Goal: Task Accomplishment & Management: Complete application form

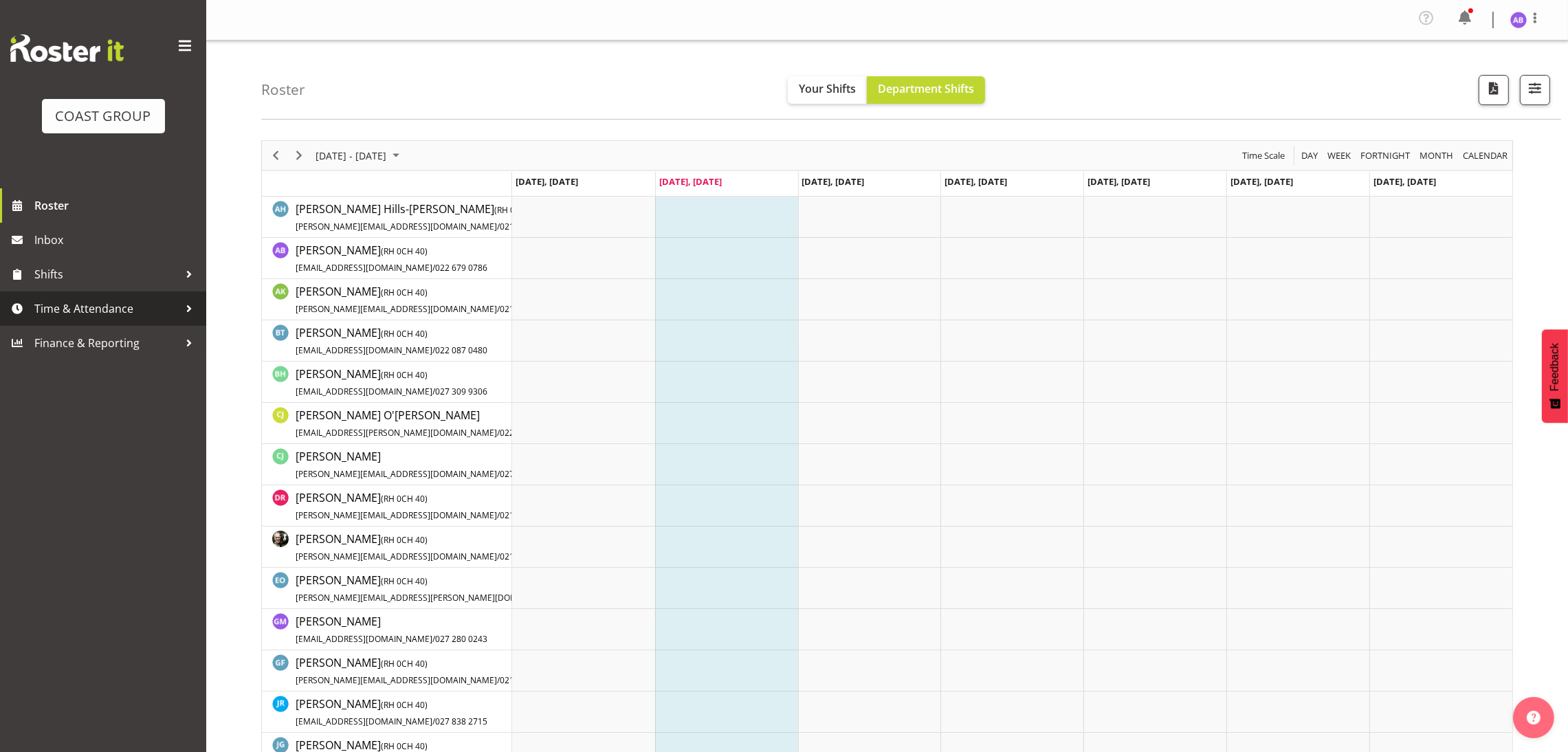
click at [109, 313] on span "Time & Attendance" at bounding box center [107, 308] width 144 height 20
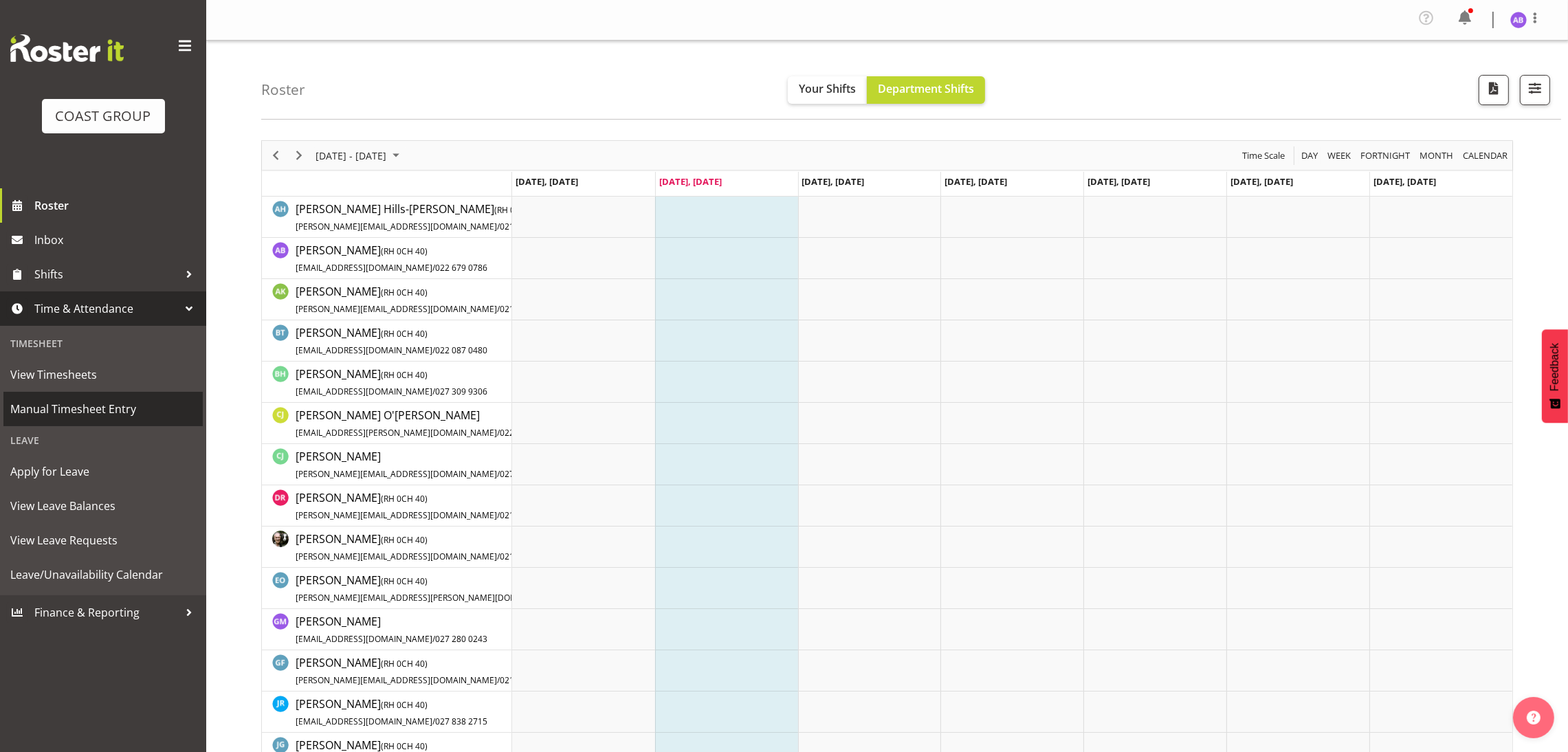
click at [72, 406] on span "Manual Timesheet Entry" at bounding box center [103, 409] width 186 height 20
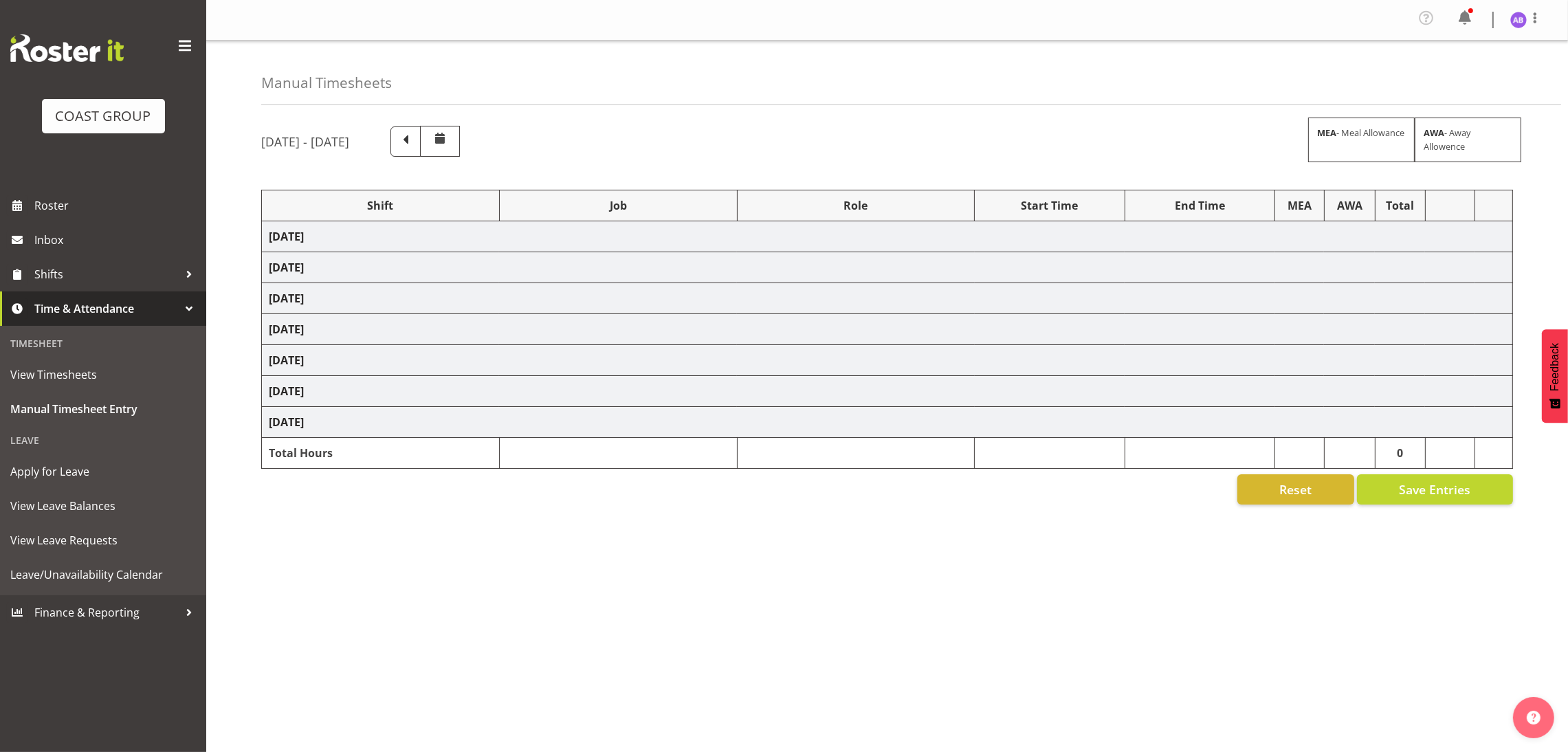
select select "624"
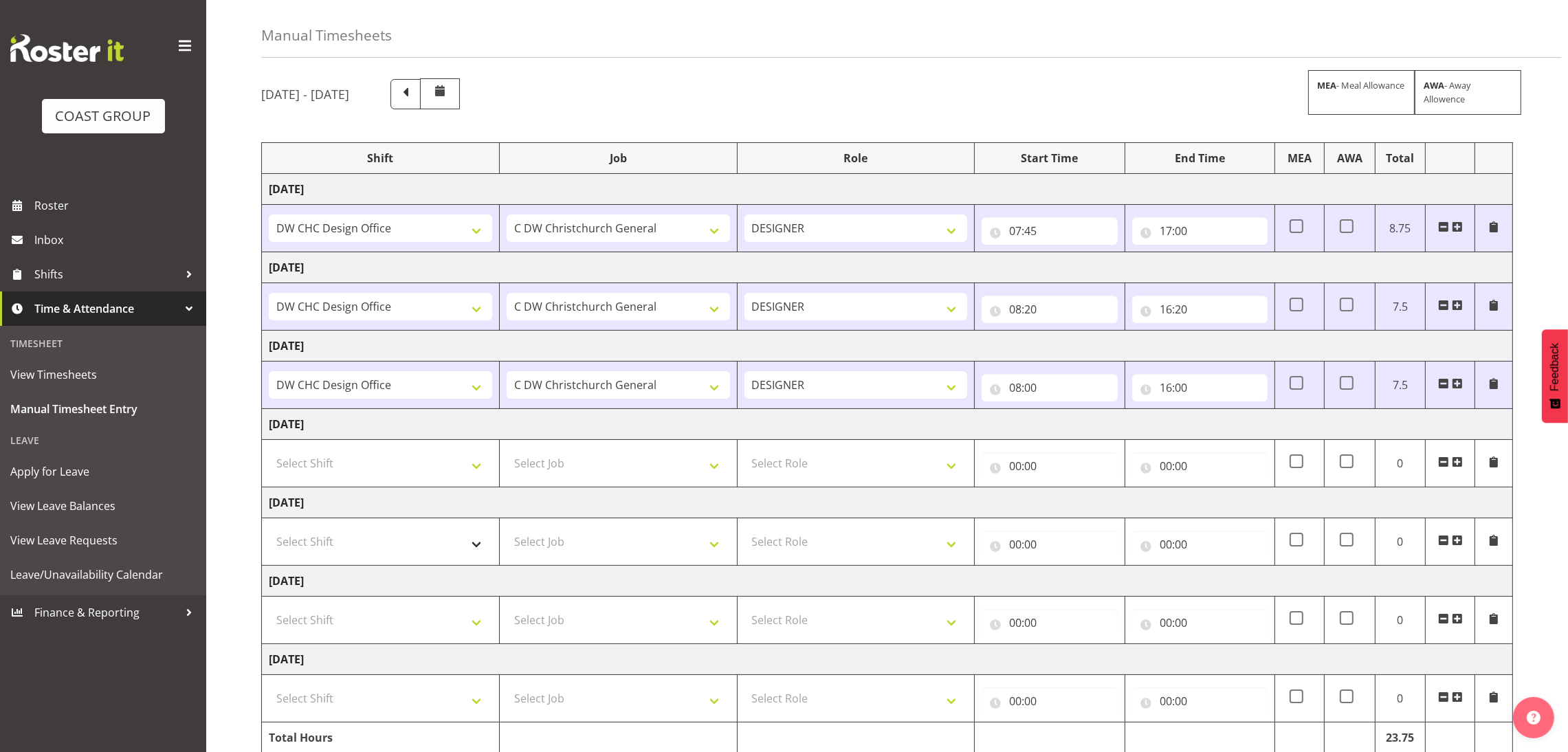
scroll to position [114, 0]
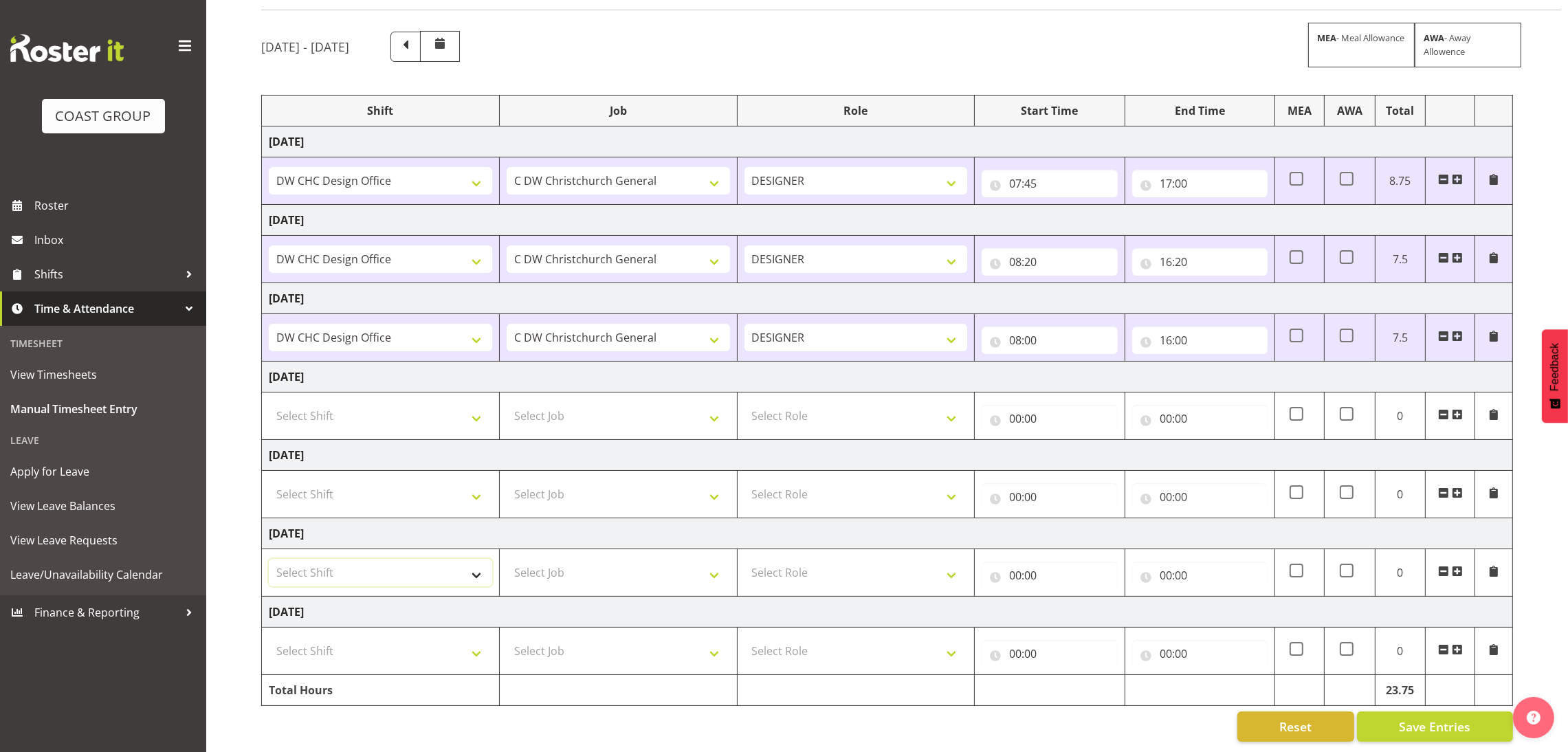
click at [376, 569] on select "Select Shift DW CHC Design Office DW CHC General Work Aug DW CHC General Work D…" at bounding box center [381, 572] width 223 height 28
select select "1512"
click at [269, 559] on select "Select Shift DW CHC Design Office DW CHC General Work Aug DW CHC General Work D…" at bounding box center [381, 572] width 223 height 28
click at [629, 561] on select "Select Job 1 Carlton Events 1 Carlton Hamilton 1 Carlton Wellington 1 EHS WAREH…" at bounding box center [618, 572] width 223 height 28
select select "624"
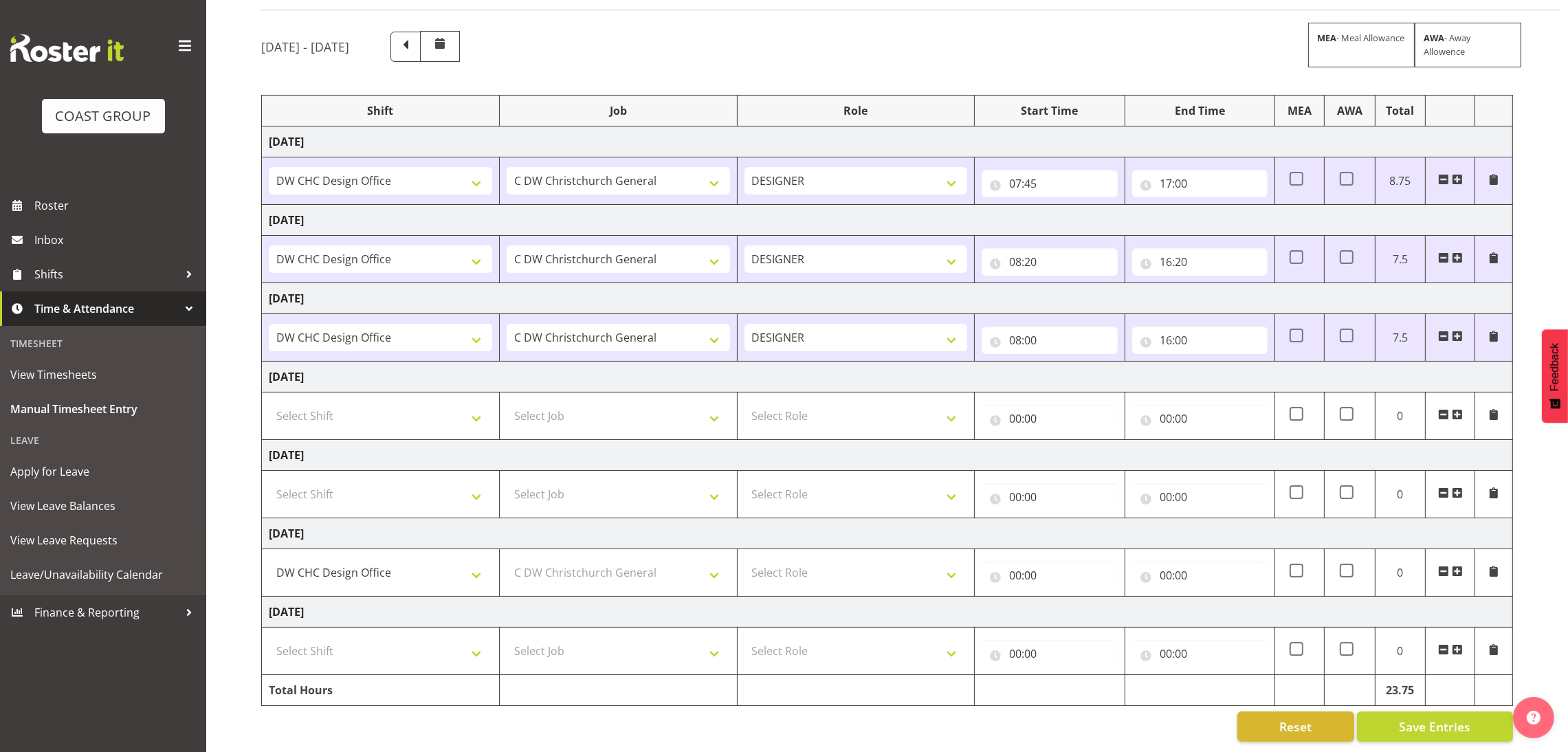
click at [783, 596] on td "Tuesday 2nd September 2025" at bounding box center [886, 612] width 1251 height 31
click at [794, 567] on select "Select Role DESIGNER Designer" at bounding box center [856, 572] width 223 height 28
select select "215"
click at [744, 559] on select "Select Role DESIGNER Designer" at bounding box center [856, 572] width 223 height 28
click at [1090, 569] on input "00:00" at bounding box center [1049, 575] width 136 height 28
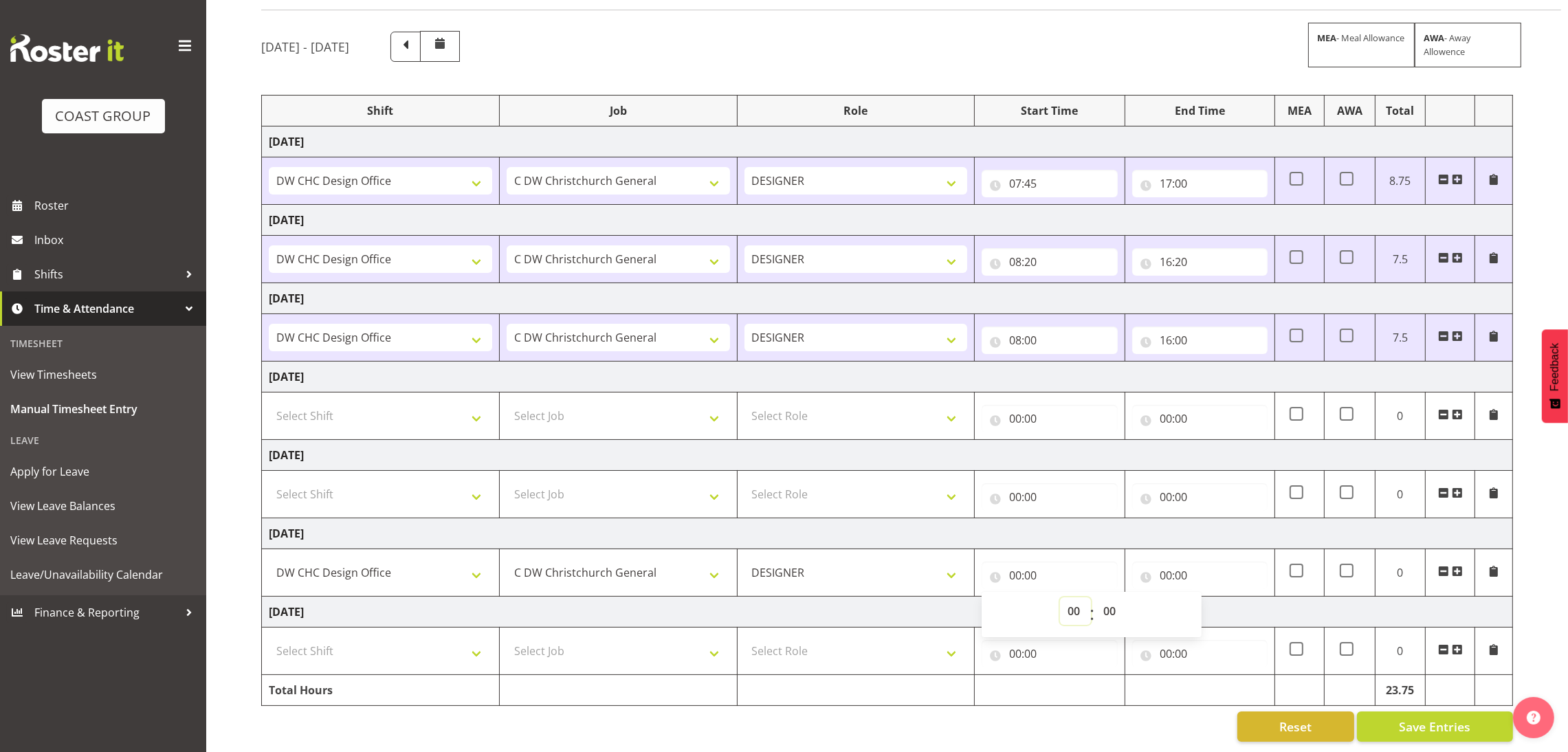
click at [1071, 597] on select "00 01 02 03 04 05 06 07 08 09 10 11 12 13 14 15 16 17 18 19 20 21 22 23" at bounding box center [1075, 611] width 31 height 28
select select "8"
click at [1059, 597] on select "00 01 02 03 04 05 06 07 08 09 10 11 12 13 14 15 16 17 18 19 20 21 22 23" at bounding box center [1075, 611] width 31 height 28
type input "08:00"
click at [1172, 568] on input "00:00" at bounding box center [1199, 575] width 136 height 28
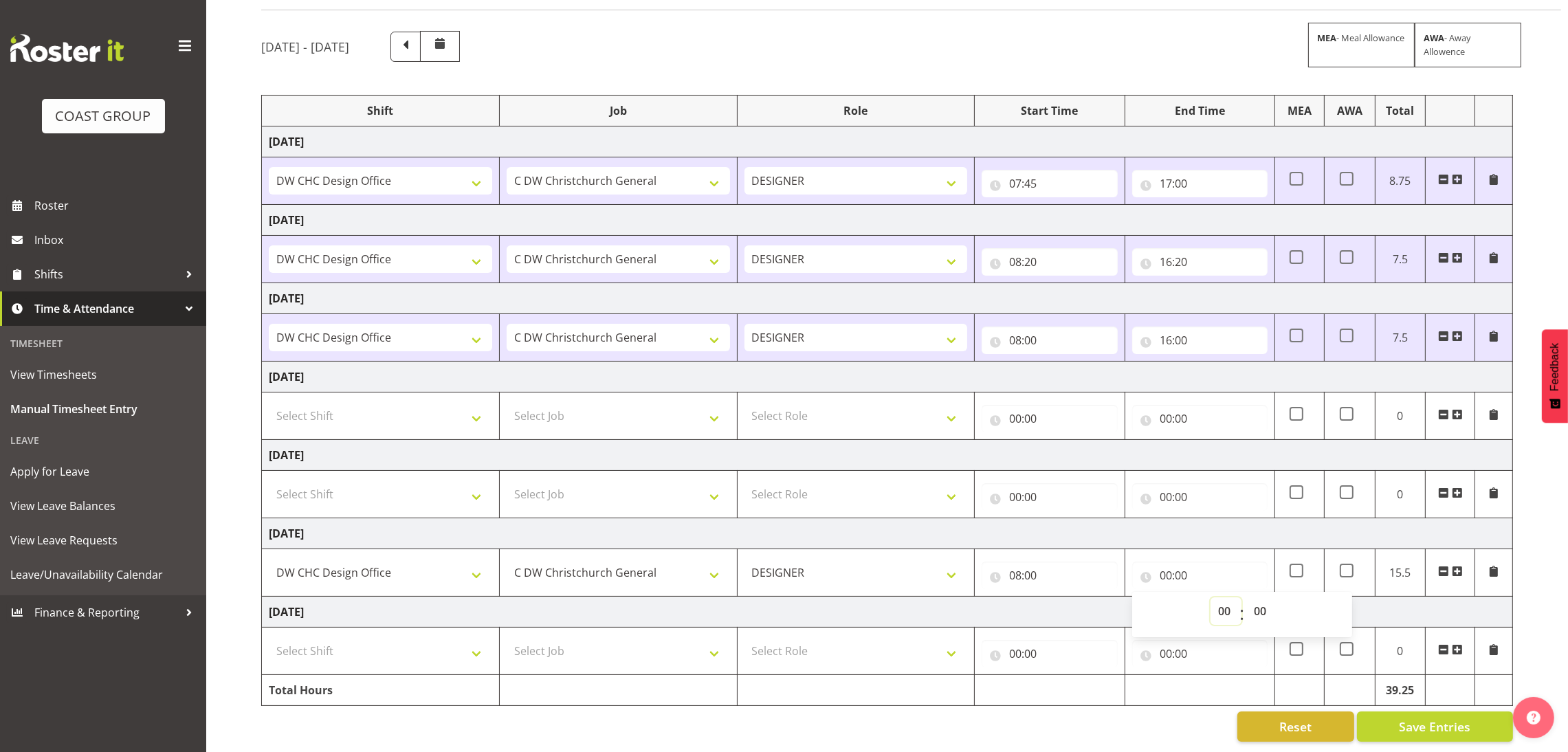
click at [1214, 597] on select "00 01 02 03 04 05 06 07 08 09 10 11 12 13 14 15 16 17 18 19 20 21 22 23" at bounding box center [1226, 611] width 31 height 28
select select "16"
click at [1210, 597] on select "00 01 02 03 04 05 06 07 08 09 10 11 12 13 14 15 16 17 18 19 20 21 22 23" at bounding box center [1226, 611] width 31 height 28
type input "16:00"
click at [1264, 597] on select "00 01 02 03 04 05 06 07 08 09 10 11 12 13 14 15 16 17 18 19 20 21 22 23 24 25 2…" at bounding box center [1261, 611] width 31 height 28
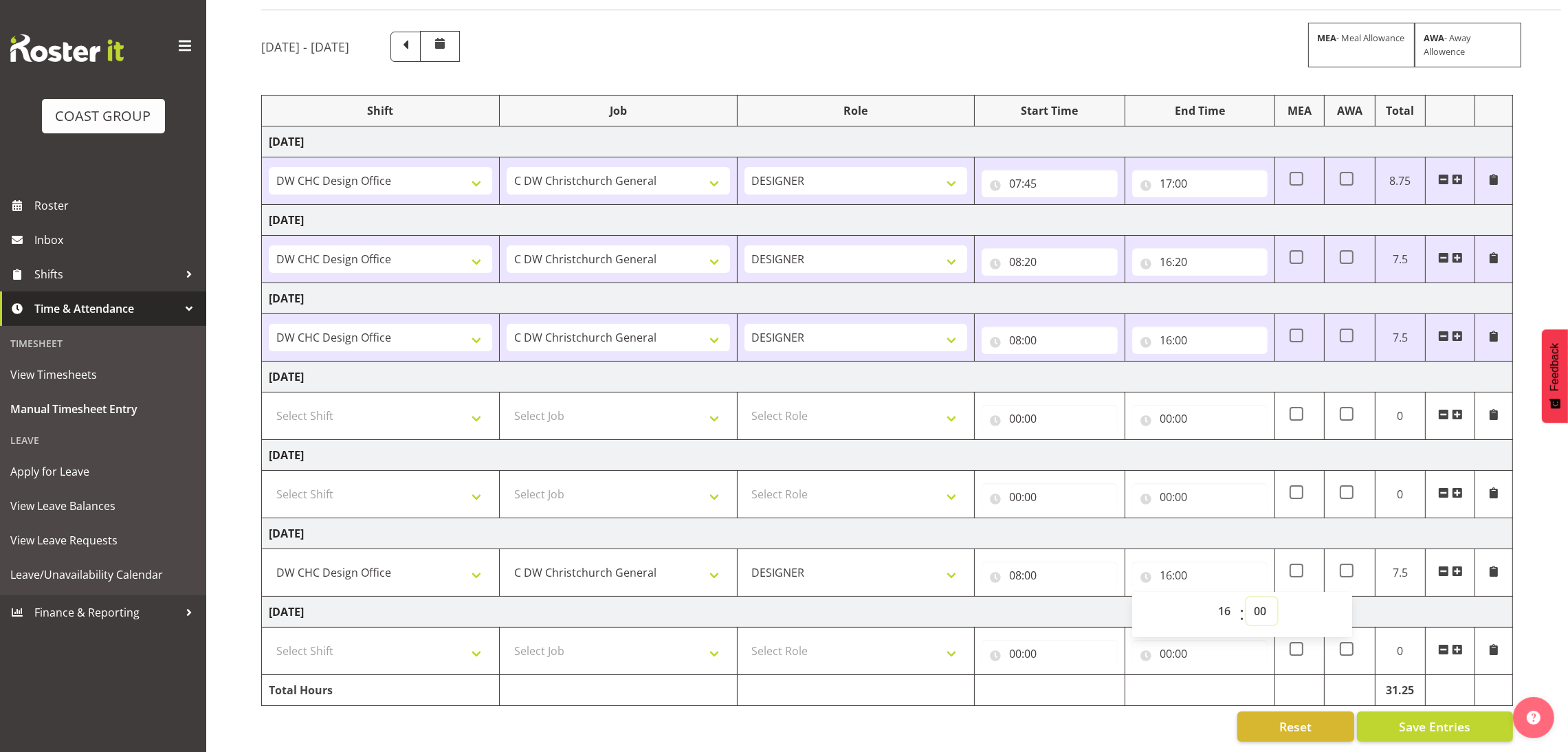
select select "30"
click at [1246, 597] on select "00 01 02 03 04 05 06 07 08 09 10 11 12 13 14 15 16 17 18 19 20 21 22 23 24 25 2…" at bounding box center [1261, 611] width 31 height 28
type input "16:30"
click at [423, 639] on select "Select Shift DW CHC Design Office DW CHC General Work Aug DW CHC General Work D…" at bounding box center [381, 651] width 223 height 28
select select "1512"
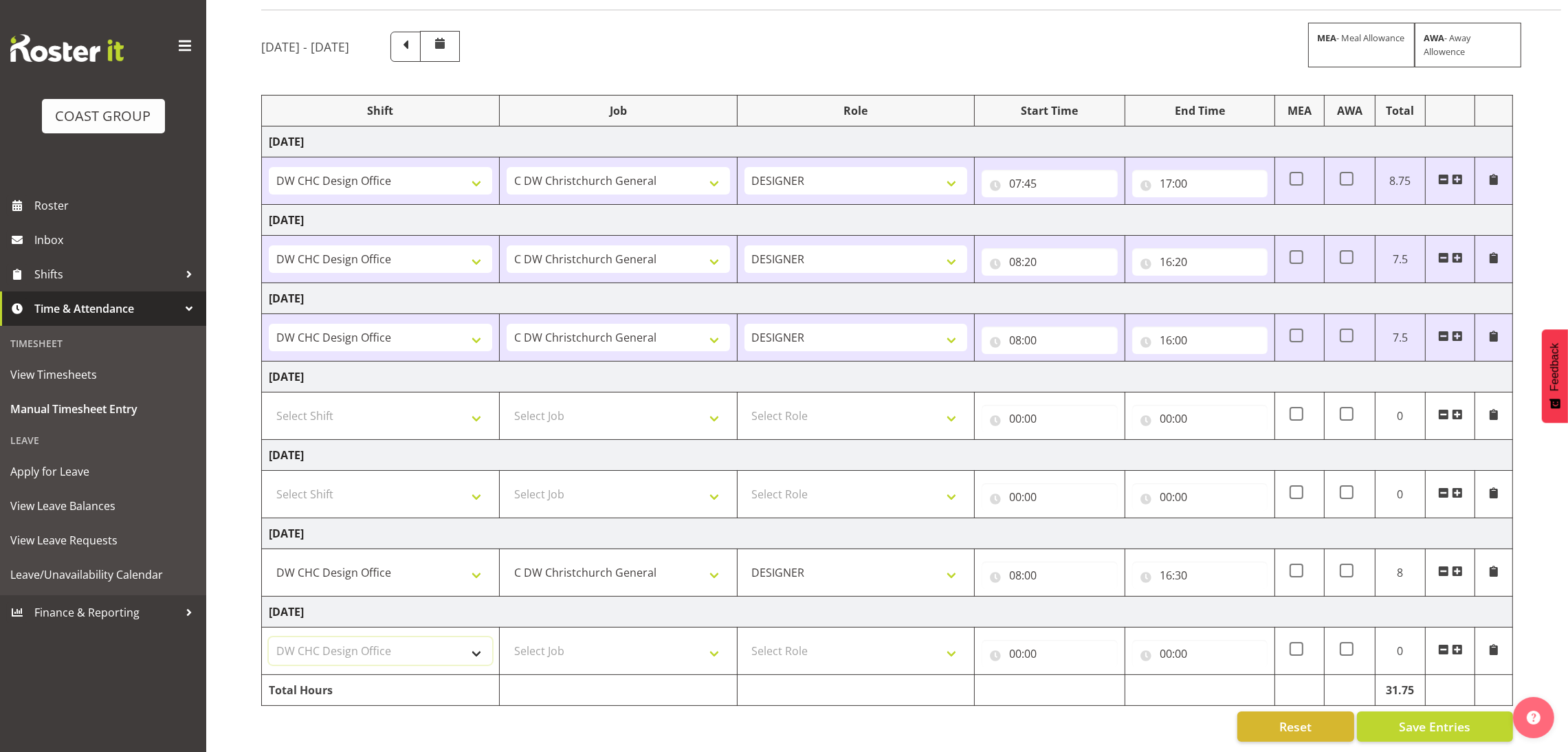
click at [269, 638] on select "Select Shift DW CHC Design Office DW CHC General Work Aug DW CHC General Work D…" at bounding box center [381, 651] width 223 height 28
click at [607, 638] on select "Select Job 1 Carlton Events 1 Carlton Hamilton 1 Carlton Wellington 1 EHS WAREH…" at bounding box center [618, 651] width 223 height 28
select select "624"
click at [758, 638] on select "Select Role DESIGNER Designer" at bounding box center [856, 651] width 223 height 28
select select "215"
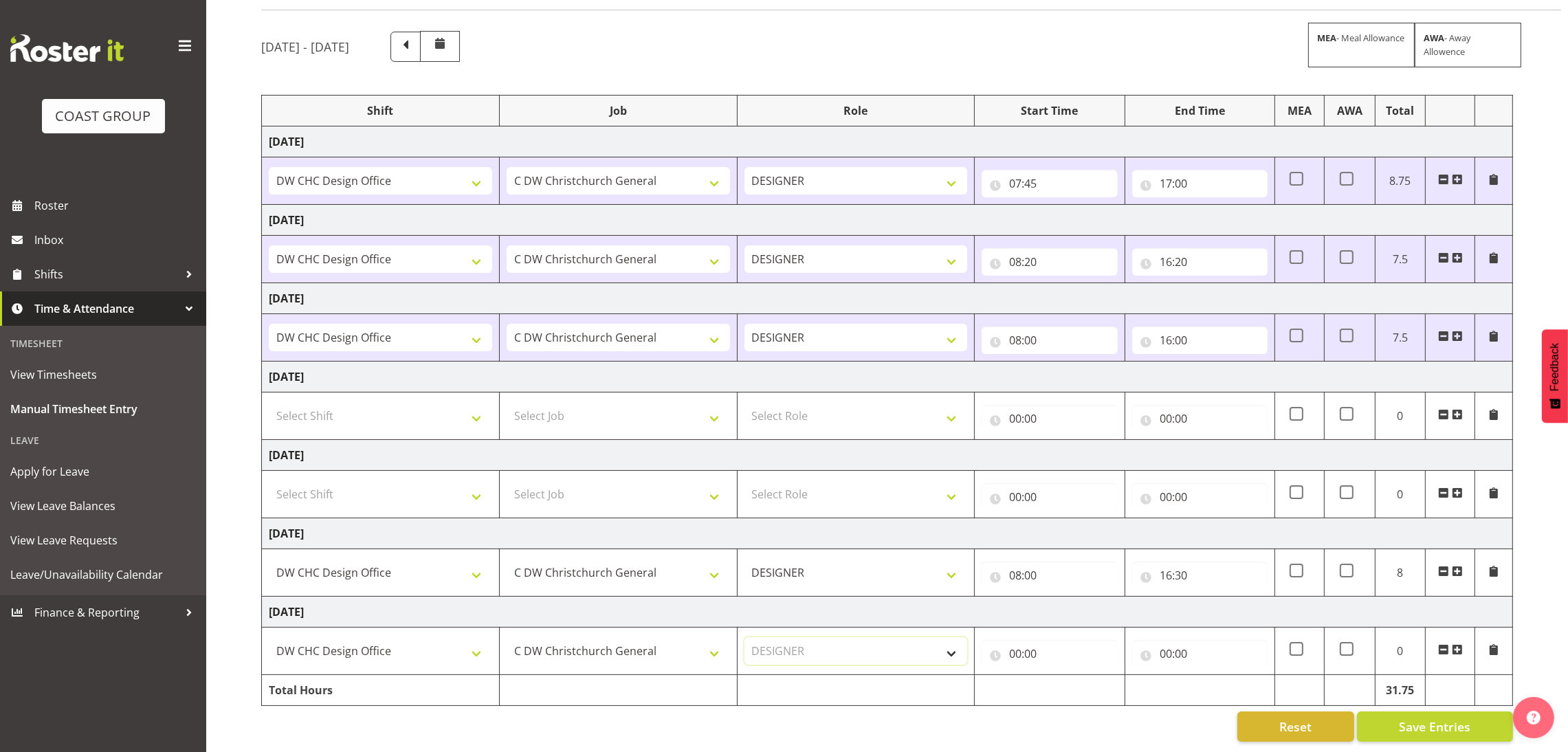
click at [744, 638] on select "Select Role DESIGNER Designer" at bounding box center [856, 651] width 223 height 28
click at [996, 640] on input "00:00" at bounding box center [1049, 654] width 136 height 28
click at [1061, 676] on select "00 01 02 03 04 05 06 07 08 09 10 11 12 13 14 15 16 17 18 19 20 21 22 23" at bounding box center [1075, 689] width 31 height 28
select select "8"
click at [1059, 676] on select "00 01 02 03 04 05 06 07 08 09 10 11 12 13 14 15 16 17 18 19 20 21 22 23" at bounding box center [1075, 689] width 31 height 28
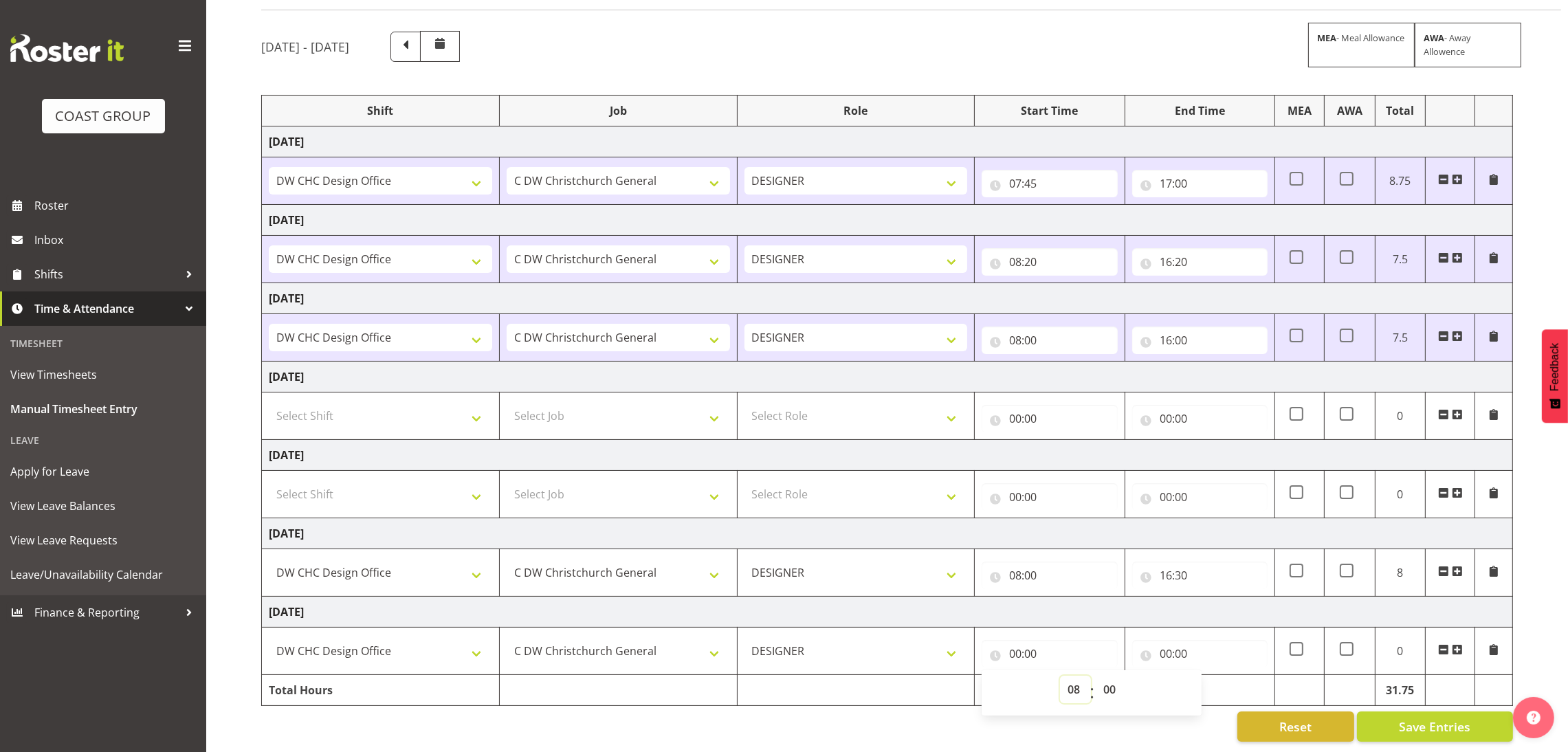
type input "08:00"
click at [1172, 606] on td "Tuesday 2nd September 2025" at bounding box center [886, 612] width 1251 height 31
click at [1182, 640] on input "00:00" at bounding box center [1199, 654] width 136 height 28
click at [1221, 684] on select "00 01 02 03 04 05 06 07 08 09 10 11 12 13 14 15 16 17 18 19 20 21 22 23" at bounding box center [1226, 689] width 31 height 28
select select "16"
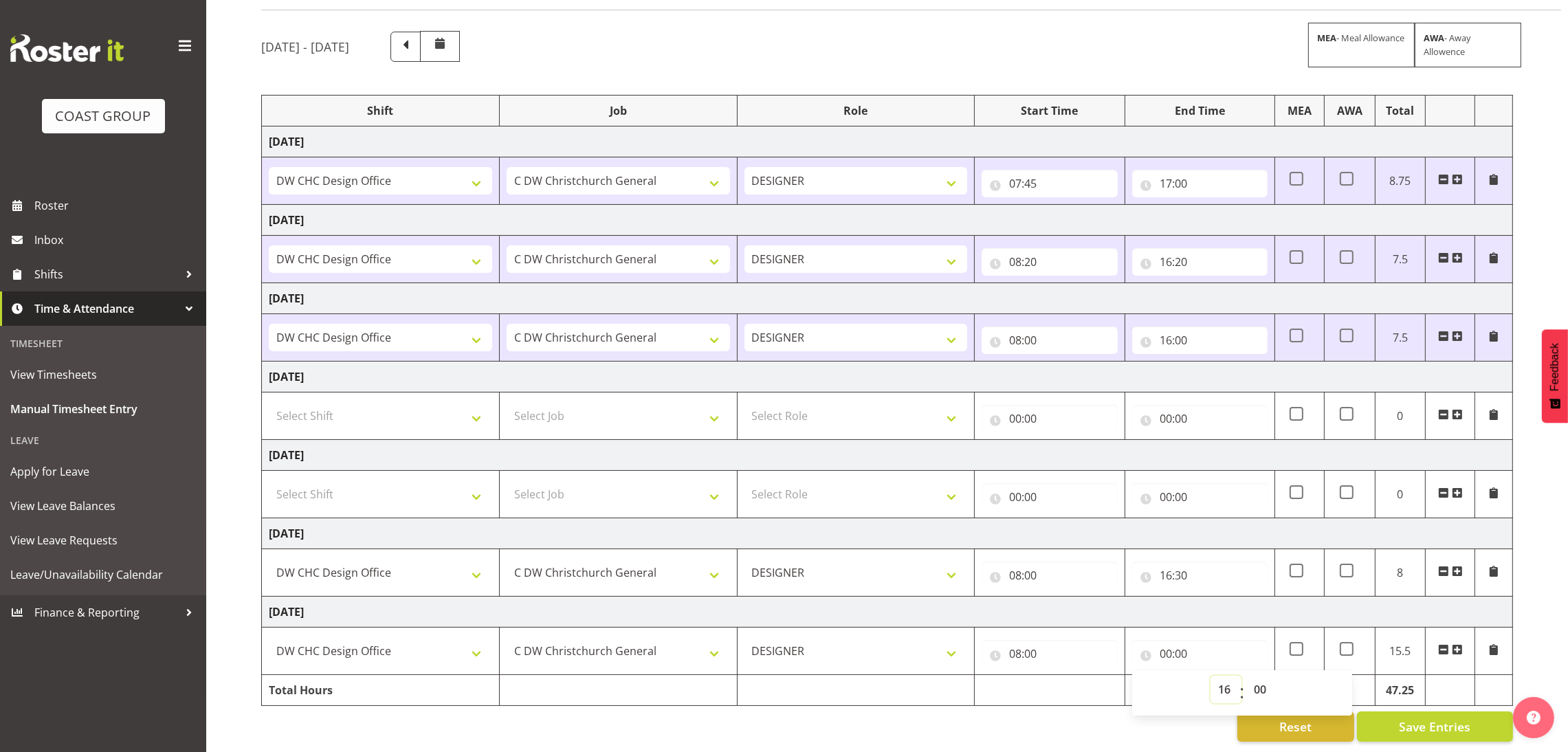
click at [1210, 676] on select "00 01 02 03 04 05 06 07 08 09 10 11 12 13 14 15 16 17 18 19 20 21 22 23" at bounding box center [1226, 689] width 31 height 28
type input "16:00"
click at [1258, 681] on select "00 01 02 03 04 05 06 07 08 09 10 11 12 13 14 15 16 17 18 19 20 21 22 23 24 25 2…" at bounding box center [1261, 689] width 31 height 28
select select "45"
click at [1246, 676] on select "00 01 02 03 04 05 06 07 08 09 10 11 12 13 14 15 16 17 18 19 20 21 22 23 24 25 2…" at bounding box center [1261, 689] width 31 height 28
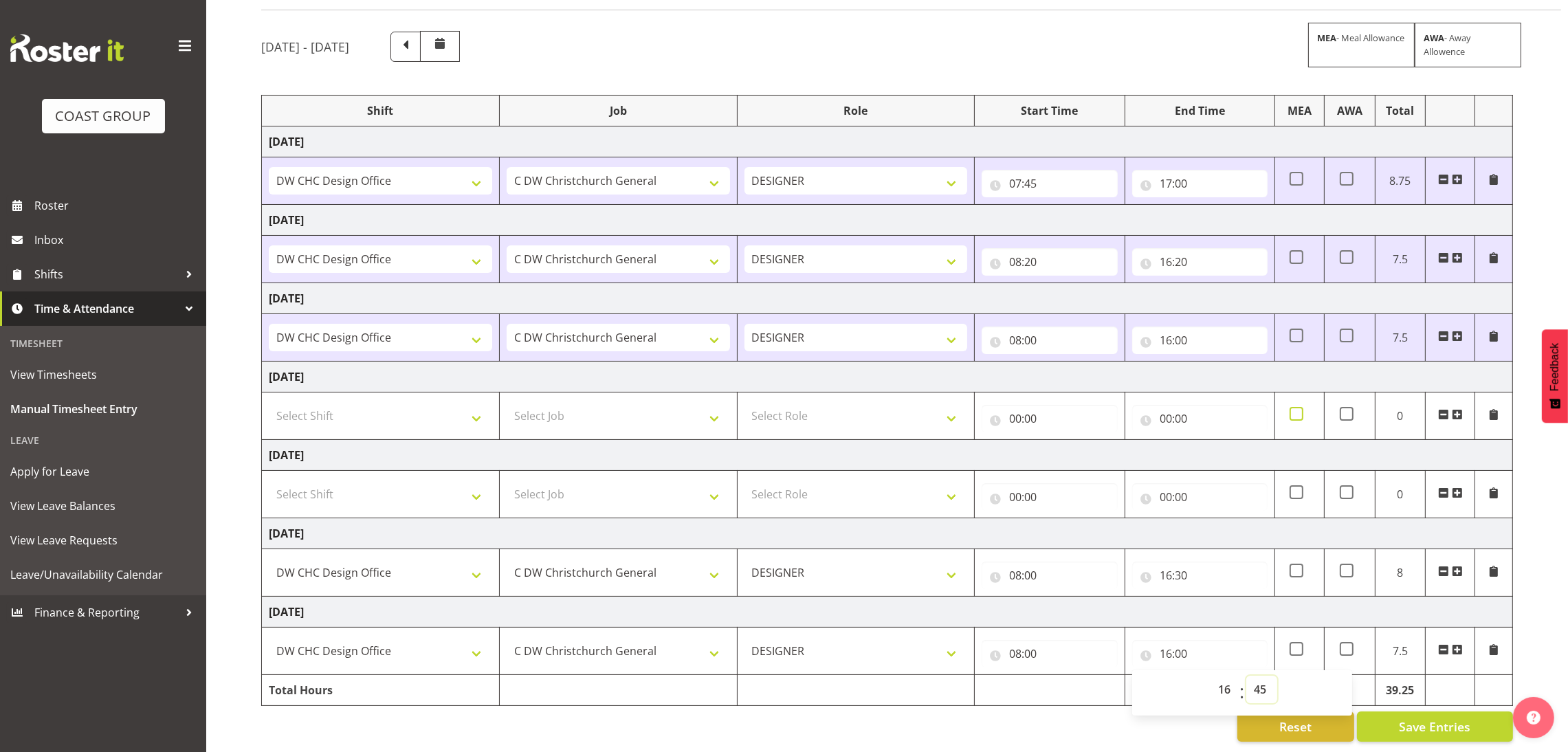
type input "16:45"
click at [1238, 640] on input "16:45" at bounding box center [1199, 654] width 136 height 28
click at [1444, 717] on span "Save Entries" at bounding box center [1434, 726] width 71 height 18
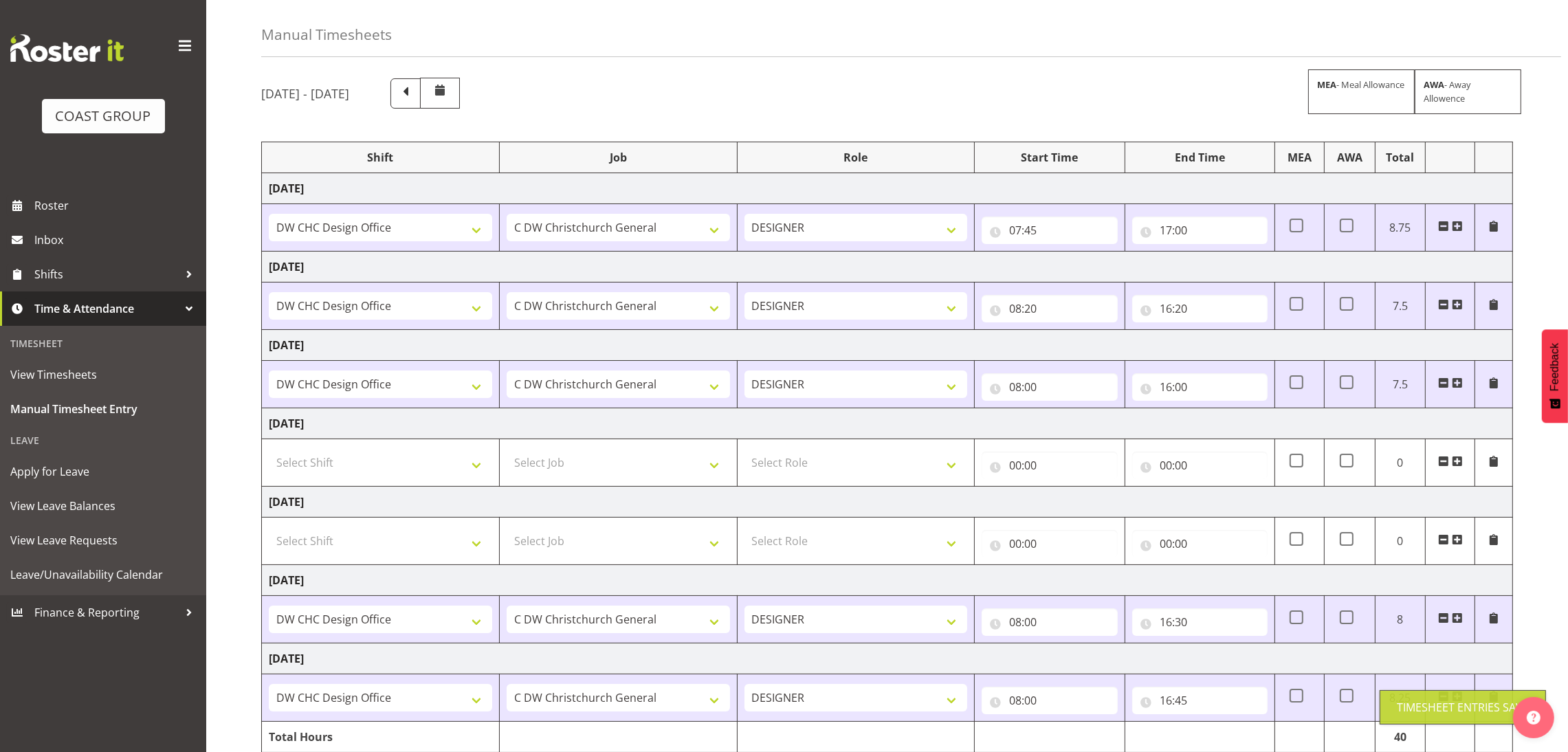
scroll to position [0, 0]
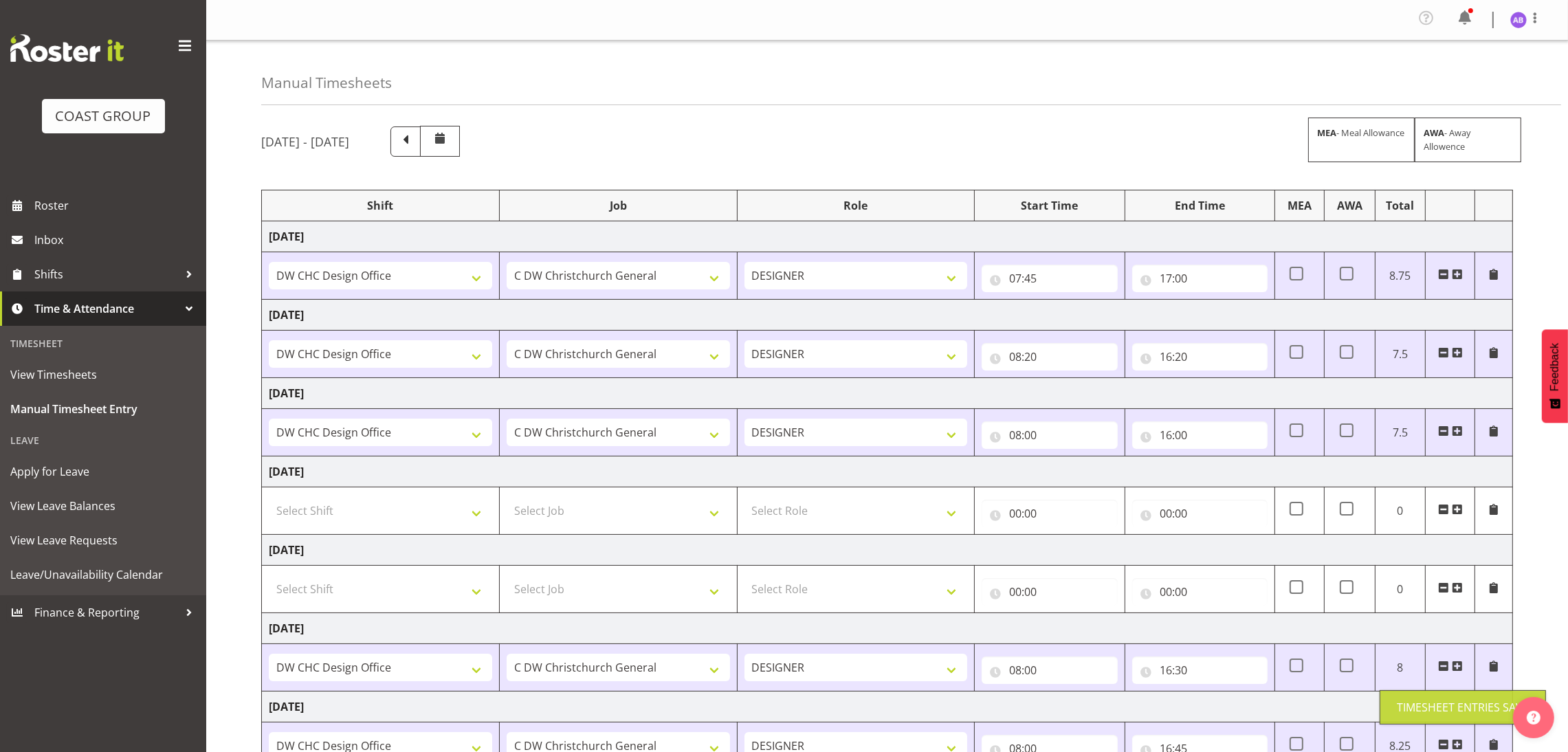
click at [1556, 14] on div "Profile Log Out" at bounding box center [886, 20] width 1361 height 40
click at [1534, 21] on span at bounding box center [1534, 17] width 16 height 16
click at [1485, 74] on link "Log Out" at bounding box center [1477, 76] width 132 height 25
